Goal: Find specific page/section: Find specific page/section

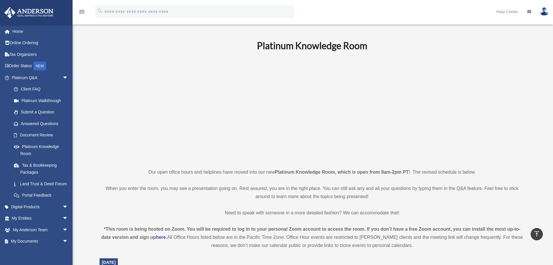
scroll to position [174, 0]
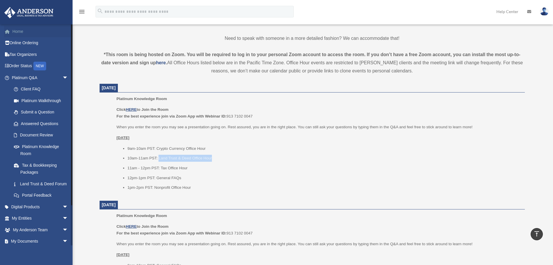
click at [37, 28] on link "Home" at bounding box center [40, 32] width 73 height 12
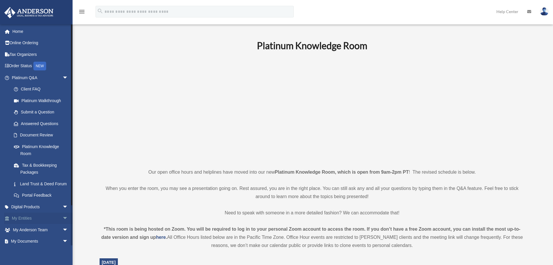
click at [62, 224] on span "arrow_drop_down" at bounding box center [68, 218] width 12 height 12
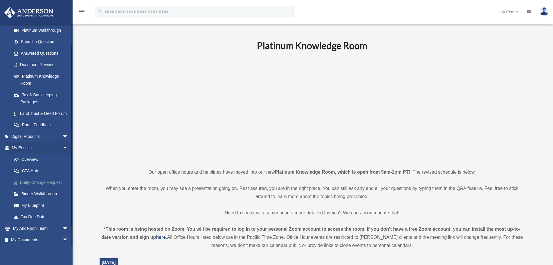
scroll to position [87, 0]
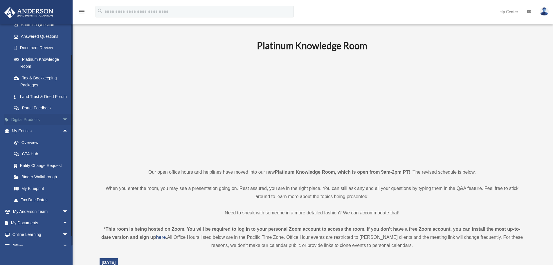
click at [62, 125] on span "arrow_drop_down" at bounding box center [68, 120] width 12 height 12
click at [62, 125] on span "arrow_drop_up" at bounding box center [68, 120] width 12 height 12
click at [62, 137] on span "arrow_drop_up" at bounding box center [68, 131] width 12 height 12
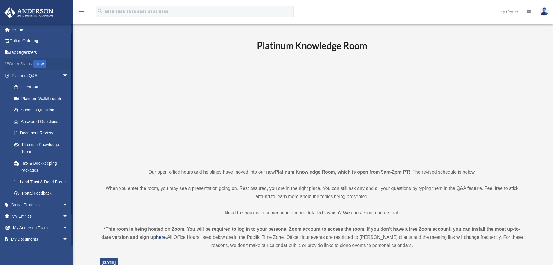
scroll to position [0, 0]
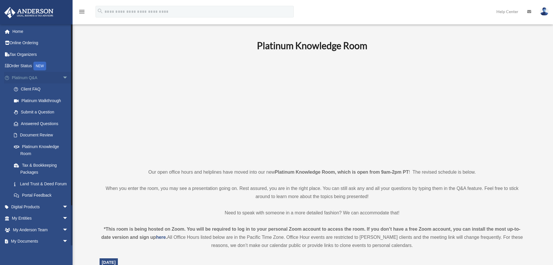
click at [62, 74] on span "arrow_drop_down" at bounding box center [68, 78] width 12 height 12
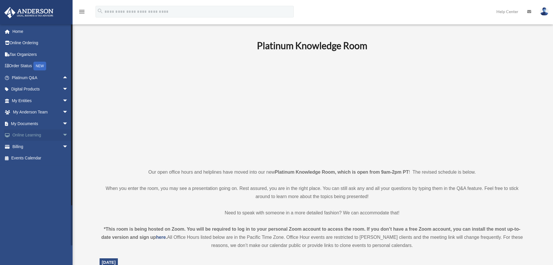
click at [62, 135] on span "arrow_drop_down" at bounding box center [68, 135] width 12 height 12
click at [62, 135] on span "arrow_drop_up" at bounding box center [68, 135] width 12 height 12
click at [62, 146] on span "arrow_drop_down" at bounding box center [68, 147] width 12 height 12
click at [62, 146] on span "arrow_drop_up" at bounding box center [68, 147] width 12 height 12
click at [62, 112] on span "arrow_drop_down" at bounding box center [68, 112] width 12 height 12
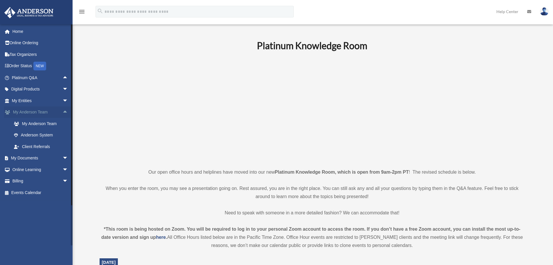
click at [62, 112] on span "arrow_drop_up" at bounding box center [68, 112] width 12 height 12
click at [62, 98] on span "arrow_drop_down" at bounding box center [68, 101] width 12 height 12
click at [62, 100] on span "arrow_drop_up" at bounding box center [68, 101] width 12 height 12
click at [62, 91] on span "arrow_drop_down" at bounding box center [68, 89] width 12 height 12
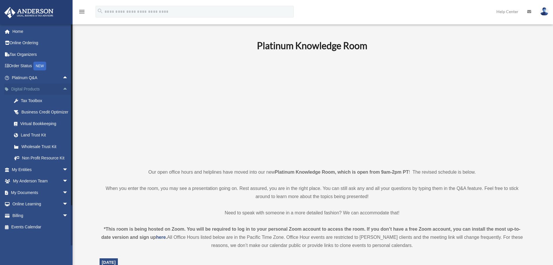
click at [62, 91] on span "arrow_drop_up" at bounding box center [68, 89] width 12 height 12
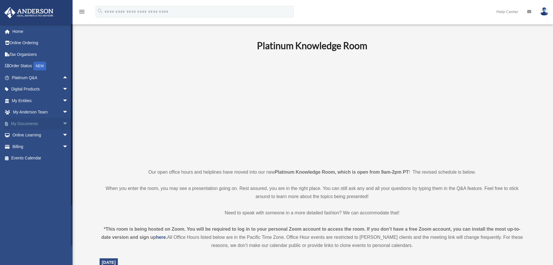
click at [62, 124] on span "arrow_drop_down" at bounding box center [68, 124] width 12 height 12
click at [19, 136] on span at bounding box center [19, 135] width 4 height 4
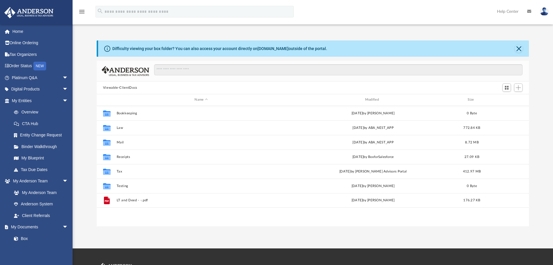
scroll to position [128, 428]
